Goal: Task Accomplishment & Management: Manage account settings

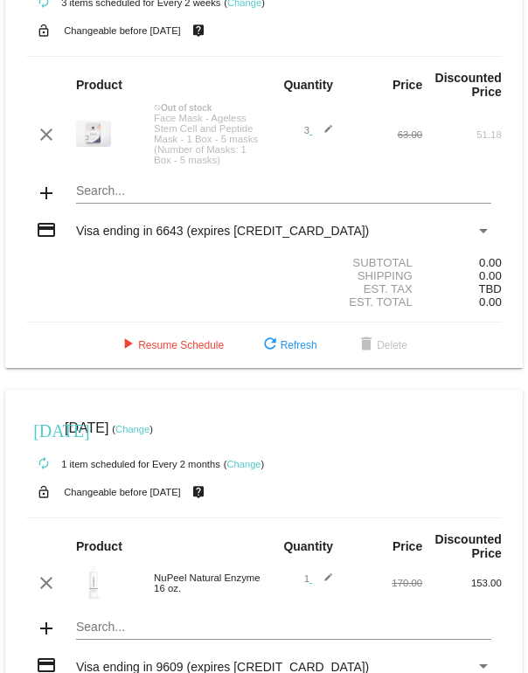
scroll to position [14, 0]
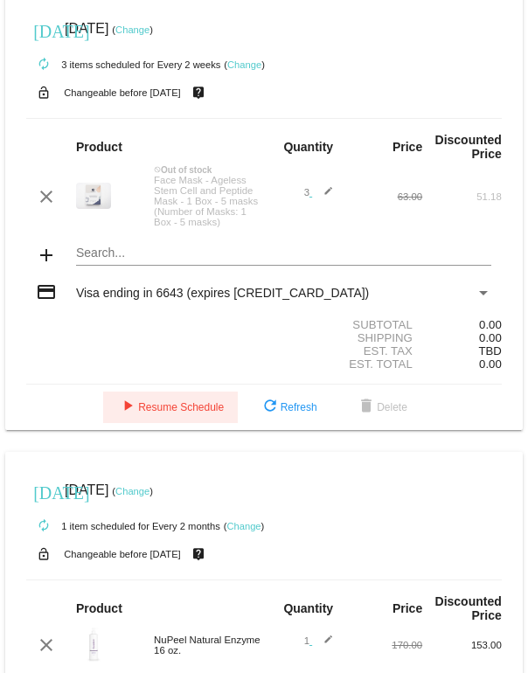
click at [174, 413] on span "play_arrow Resume Schedule" at bounding box center [170, 407] width 107 height 12
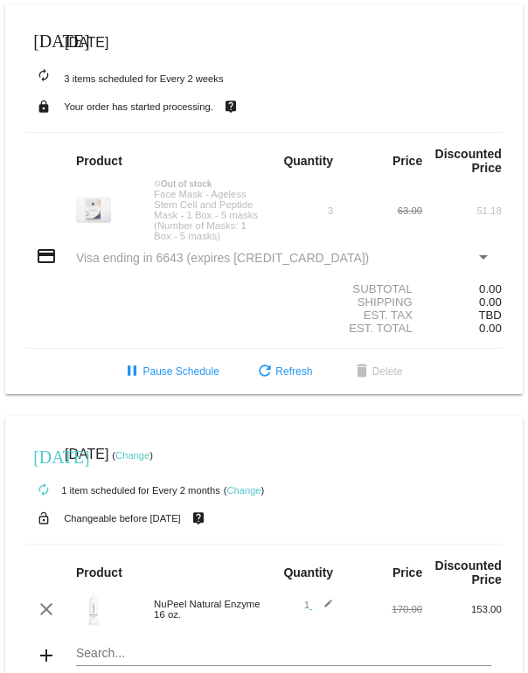
scroll to position [0, 0]
click at [229, 104] on mat-icon "live_help" at bounding box center [230, 106] width 21 height 23
click at [98, 102] on small "Your order has started processing." at bounding box center [138, 106] width 149 height 10
click at [291, 378] on span "refresh Refresh" at bounding box center [283, 371] width 58 height 12
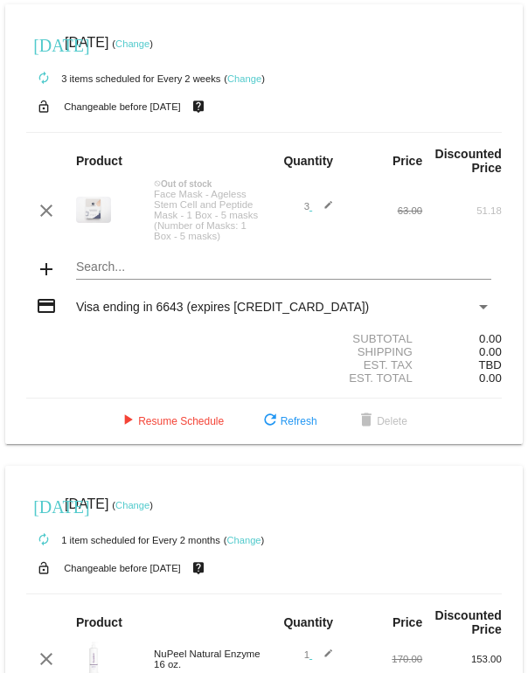
click at [149, 45] on link "Change" at bounding box center [132, 43] width 34 height 10
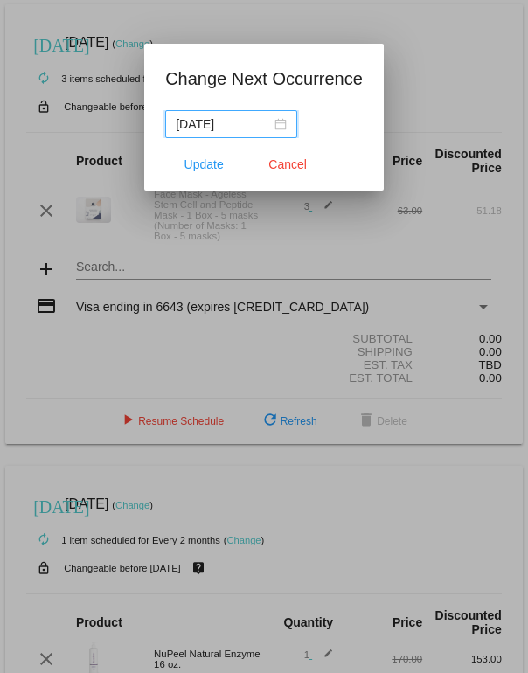
click at [273, 118] on div "2025-04-24" at bounding box center [231, 123] width 111 height 19
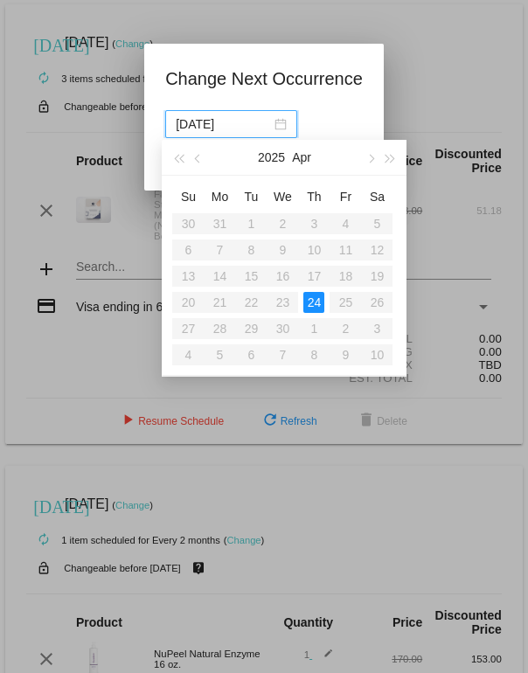
click at [368, 151] on button "button" at bounding box center [370, 157] width 19 height 35
click at [372, 155] on button "button" at bounding box center [370, 157] width 19 height 35
click at [368, 156] on button "button" at bounding box center [370, 157] width 19 height 35
click at [370, 155] on button "button" at bounding box center [370, 157] width 19 height 35
click at [371, 151] on button "button" at bounding box center [370, 157] width 19 height 35
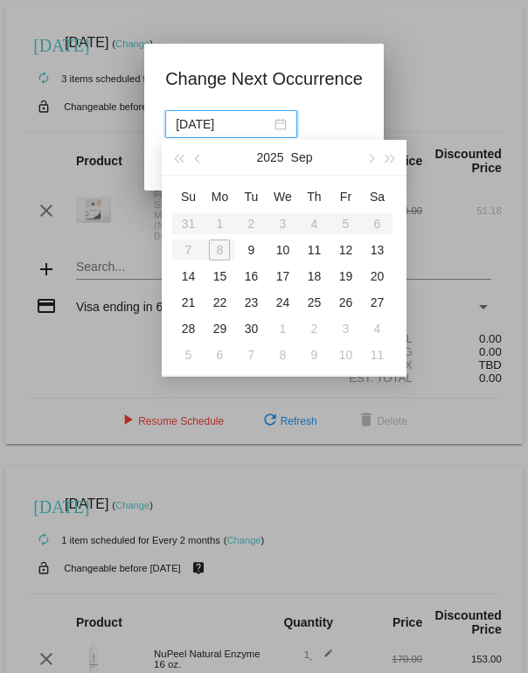
click at [250, 247] on div "9" at bounding box center [250, 249] width 21 height 21
type input "2025-09-09"
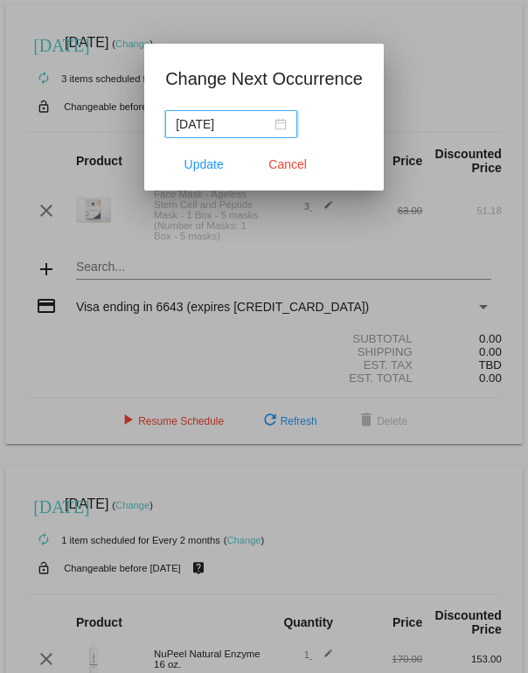
click at [193, 153] on button "Update" at bounding box center [203, 164] width 77 height 31
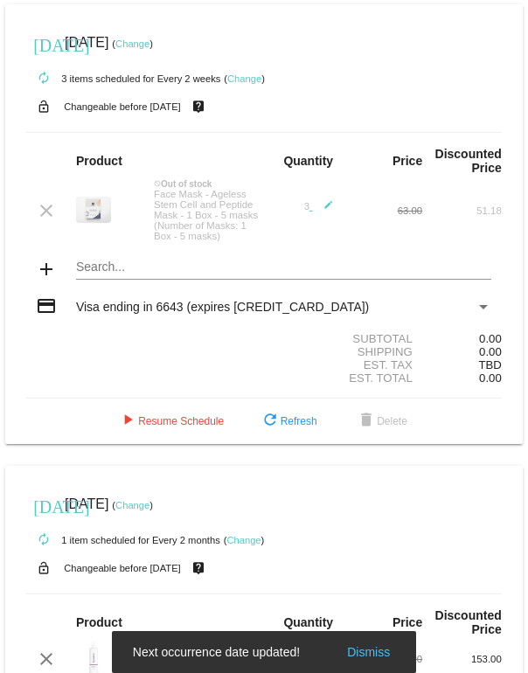
click at [241, 68] on div "autorenew 3 items scheduled for Every 2 weeks ( Change )" at bounding box center [263, 77] width 475 height 35
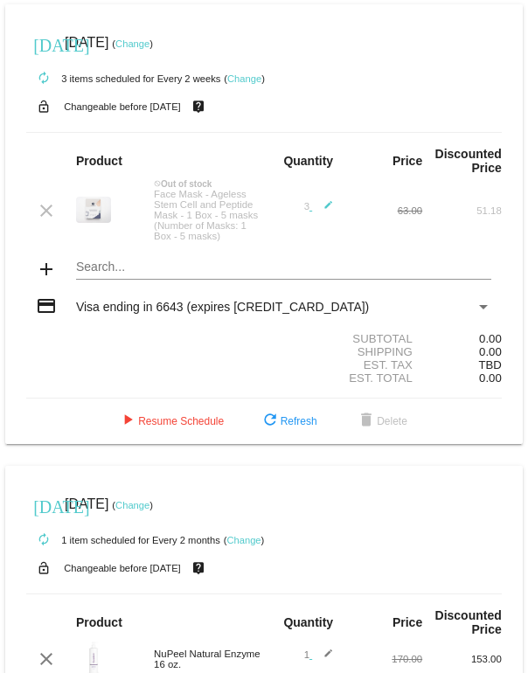
click at [253, 78] on link "Change" at bounding box center [244, 78] width 34 height 10
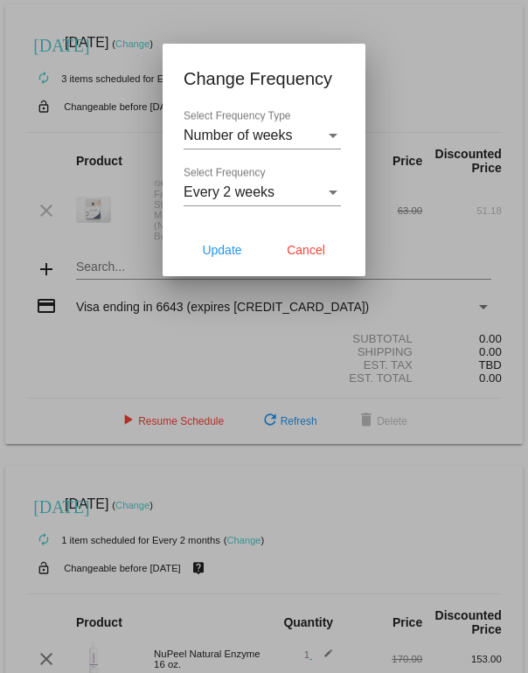
click at [334, 193] on div "Select Frequency" at bounding box center [333, 193] width 9 height 4
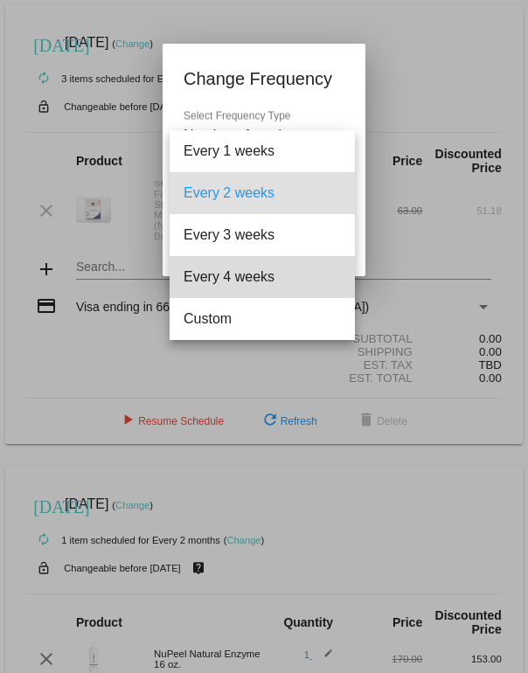
click at [219, 268] on span "Every 4 weeks" at bounding box center [262, 277] width 157 height 42
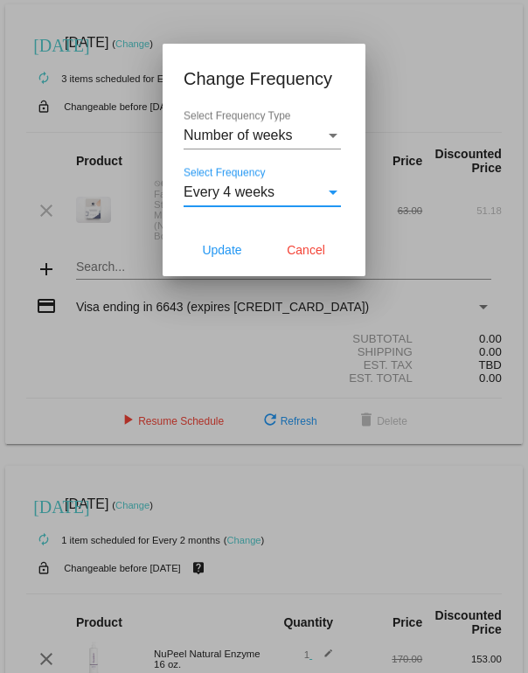
click at [220, 246] on span "Update" at bounding box center [221, 250] width 39 height 14
